Goal: Find specific page/section: Find specific page/section

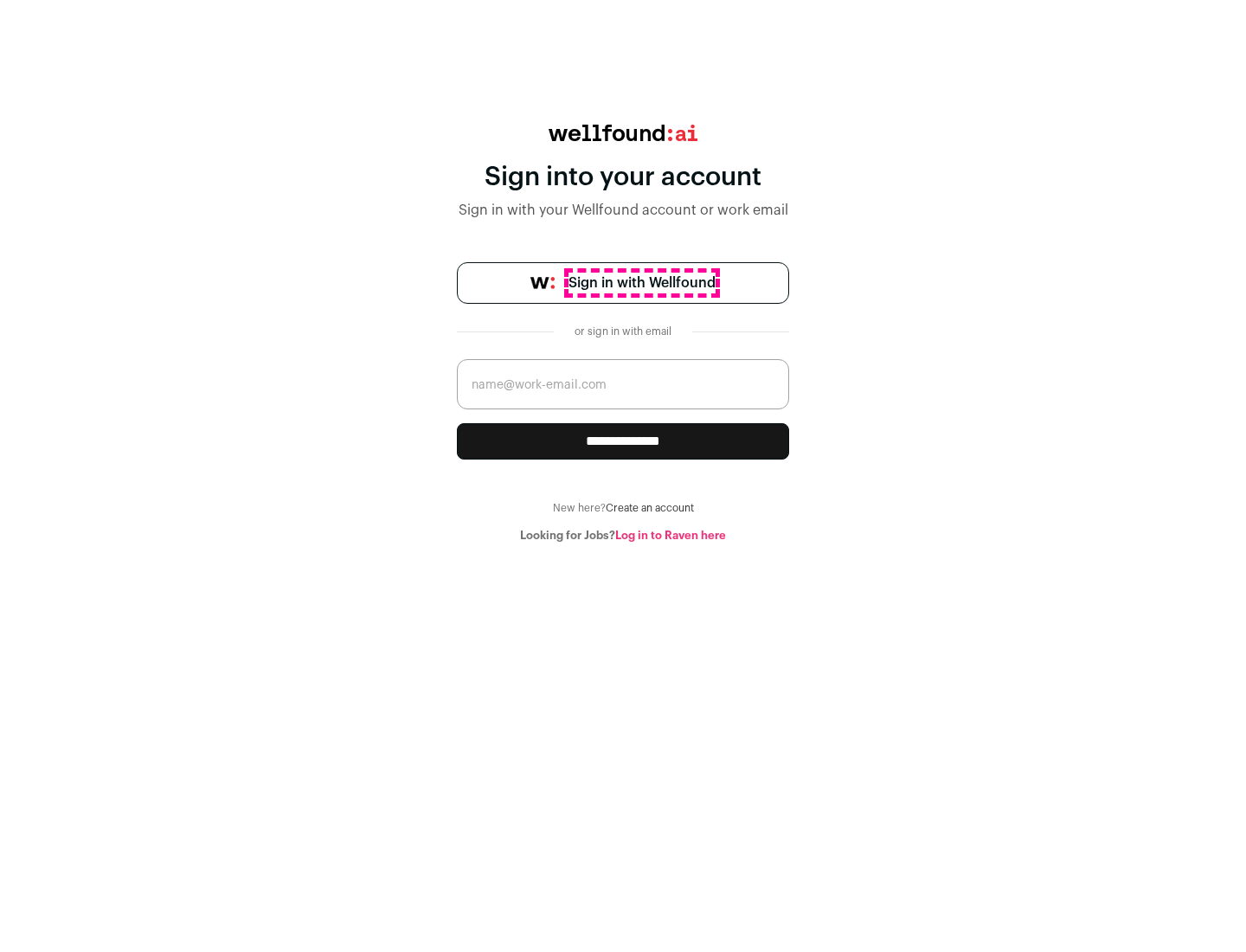
click at [641, 283] on span "Sign in with Wellfound" at bounding box center [642, 282] width 147 height 21
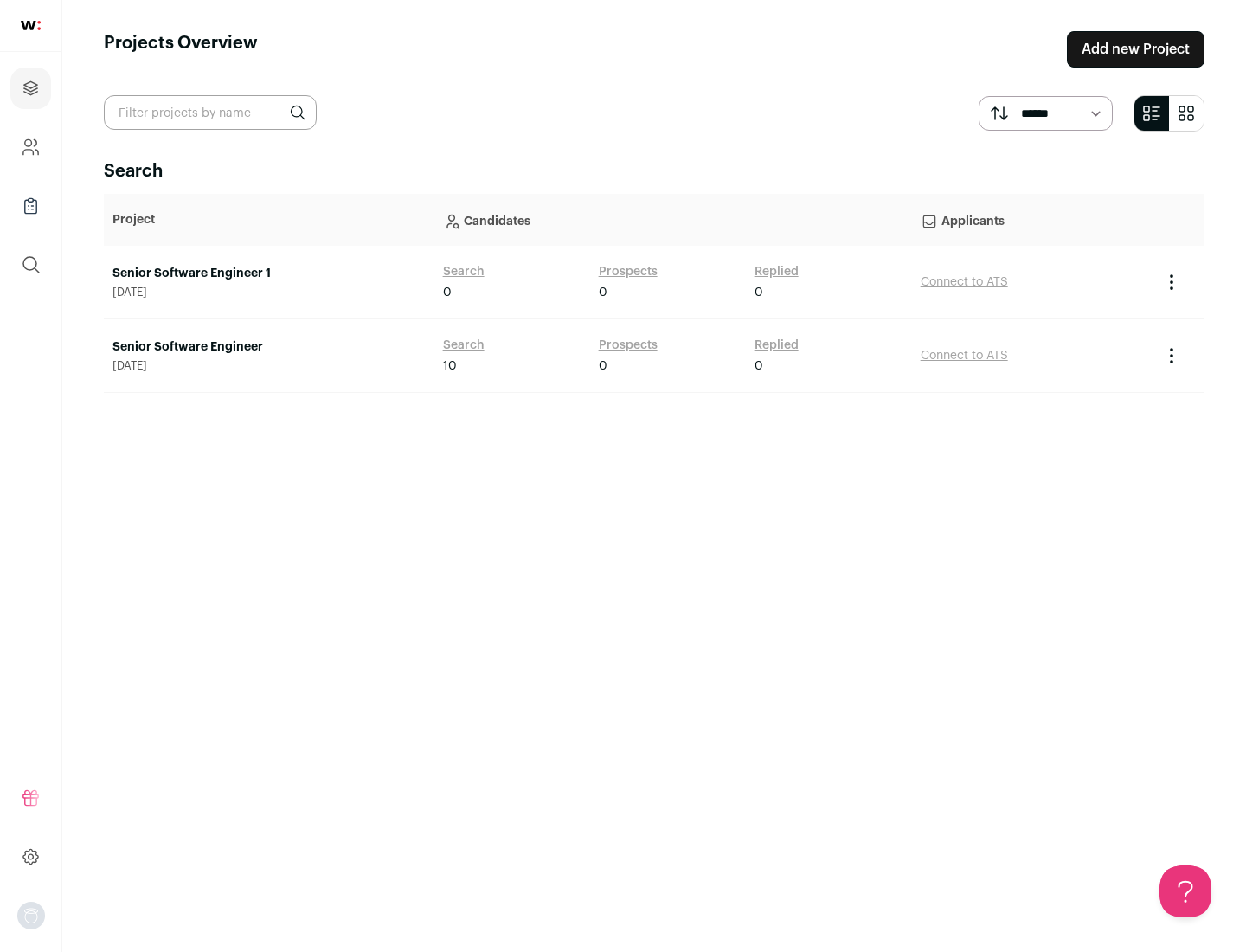
click at [269, 347] on link "Senior Software Engineer" at bounding box center [269, 348] width 313 height 18
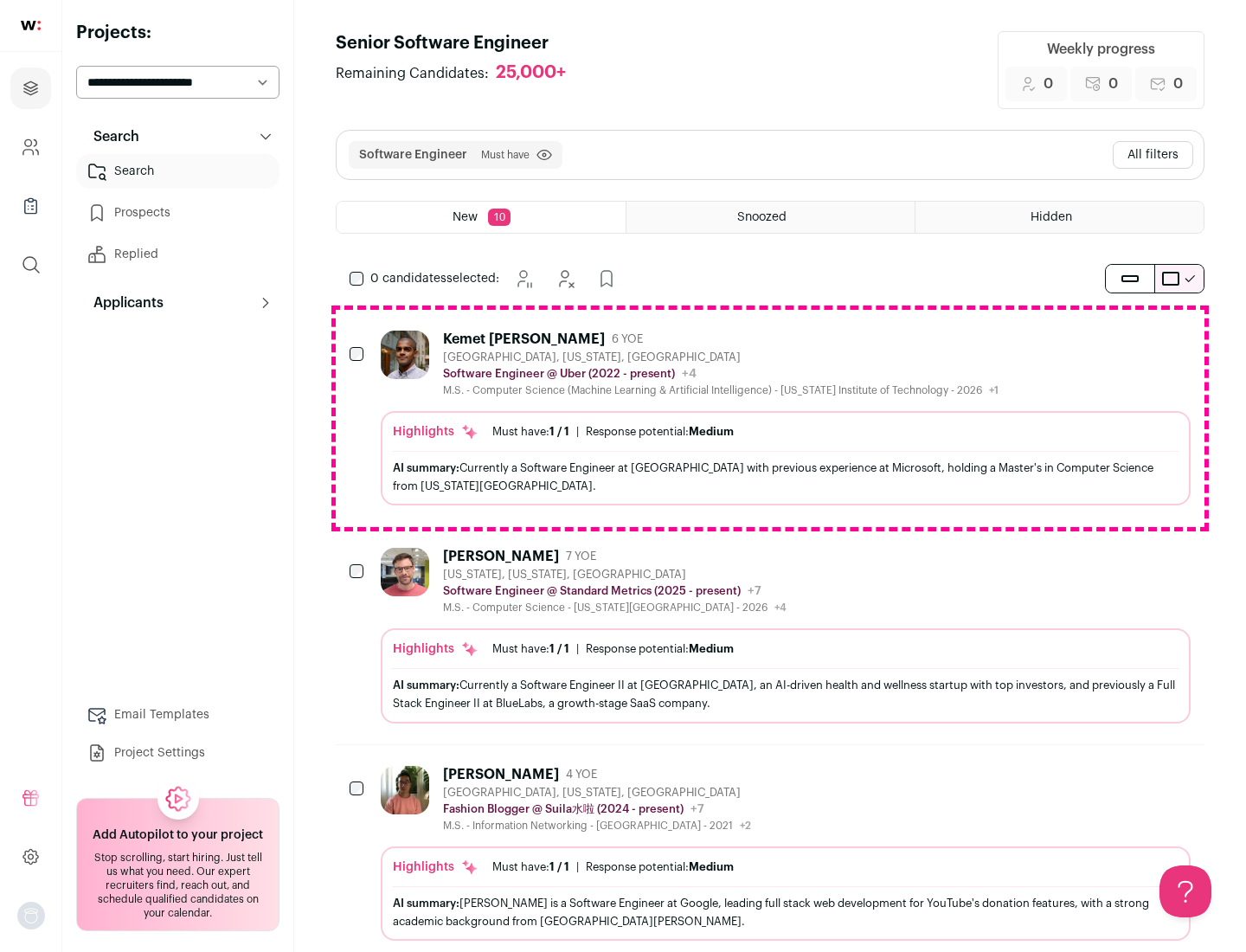
click at [770, 418] on div "Highlights Must have: 1 / 1 How many must haves have been fulfilled? | Response…" at bounding box center [786, 458] width 810 height 95
